Goal: Navigation & Orientation: Understand site structure

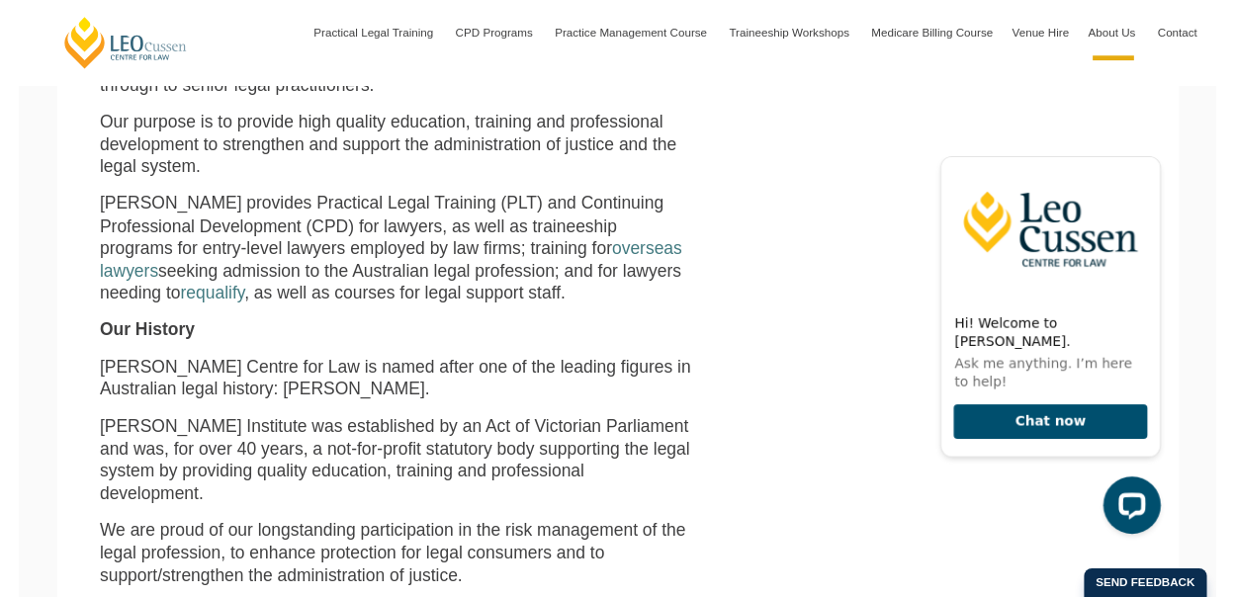
scroll to position [627, 0]
